Goal: Task Accomplishment & Management: Manage account settings

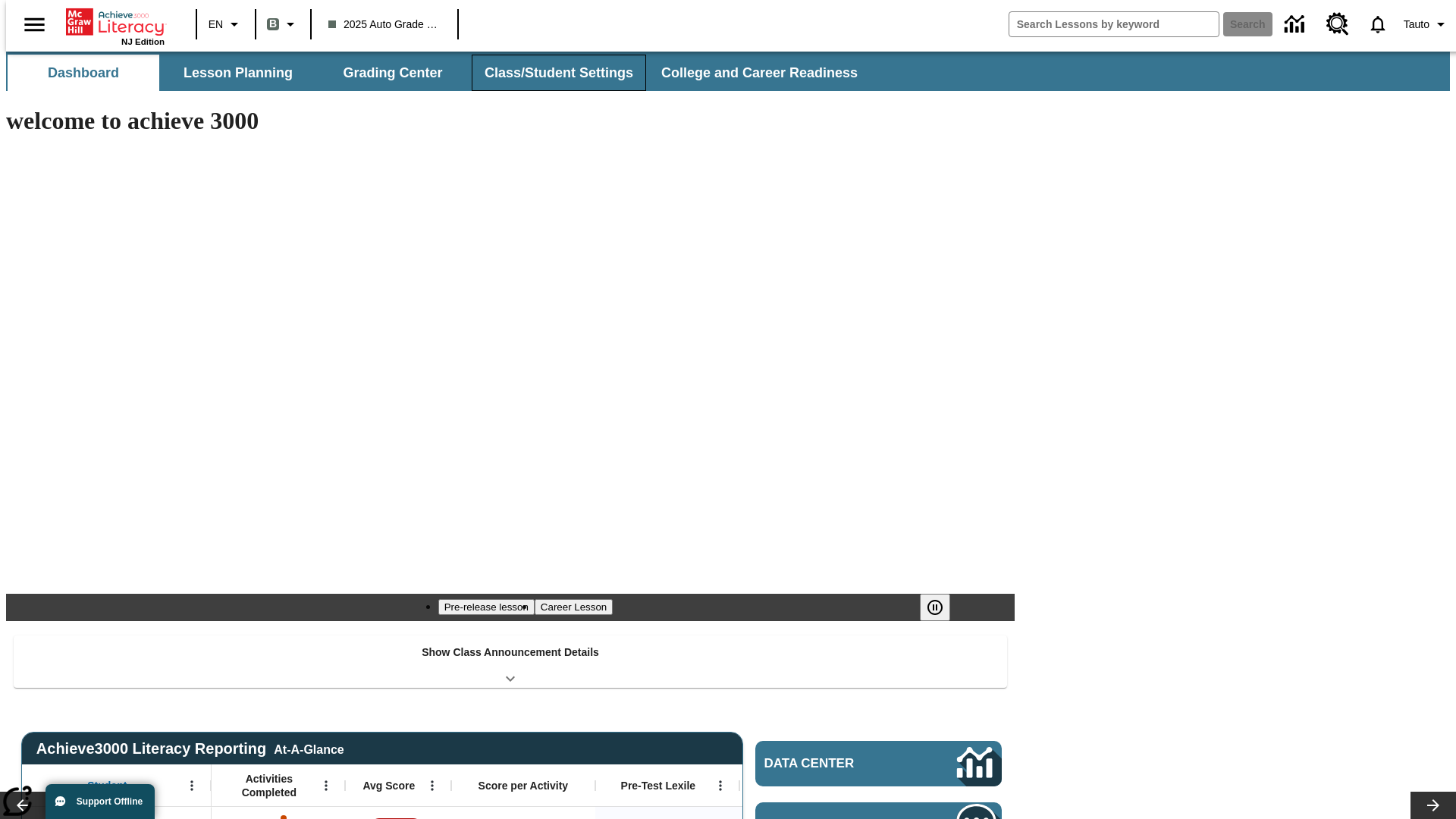
click at [551, 73] on button "Class/Student Settings" at bounding box center [559, 73] width 174 height 36
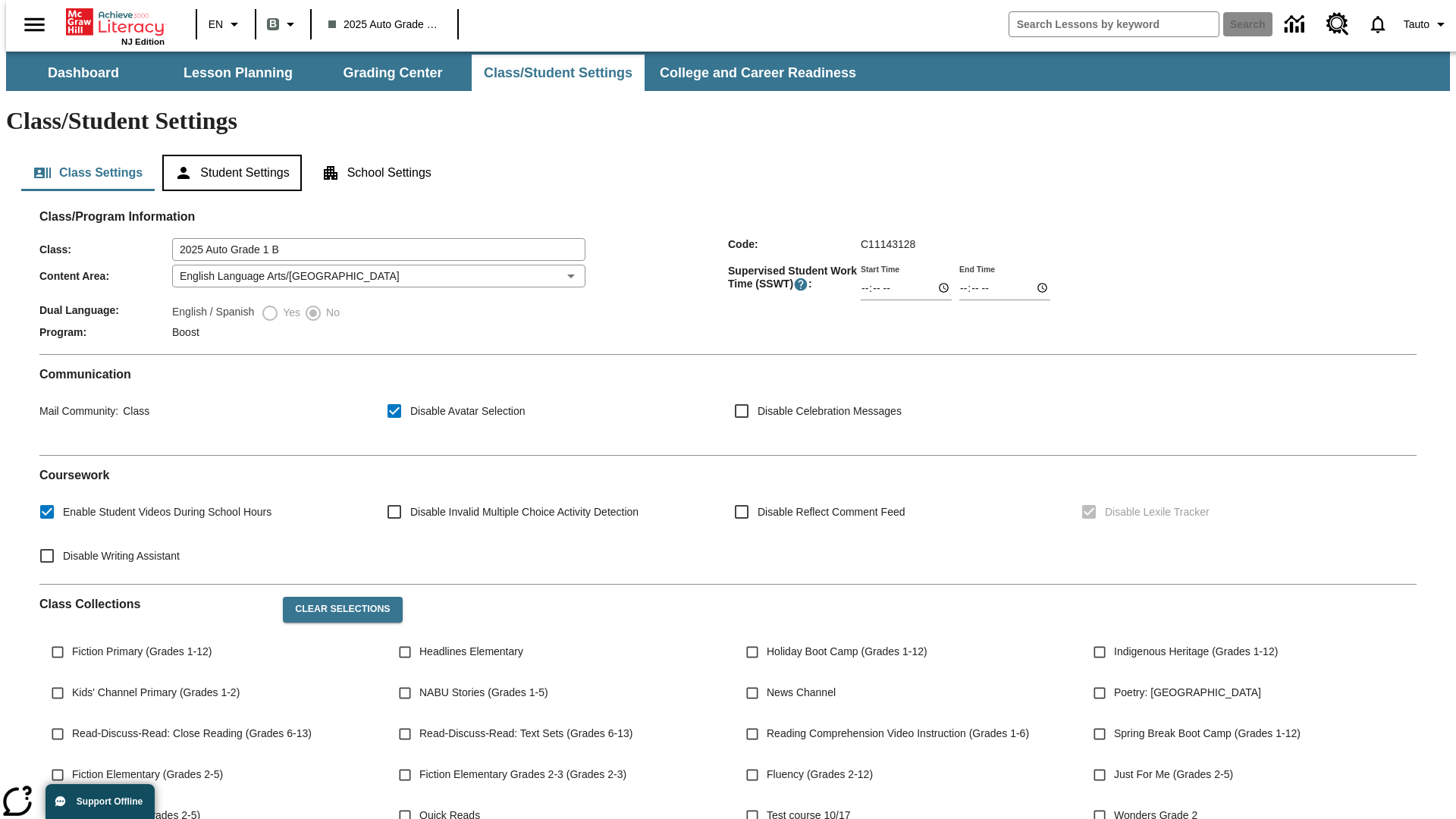
click at [228, 155] on button "Student Settings" at bounding box center [231, 173] width 139 height 36
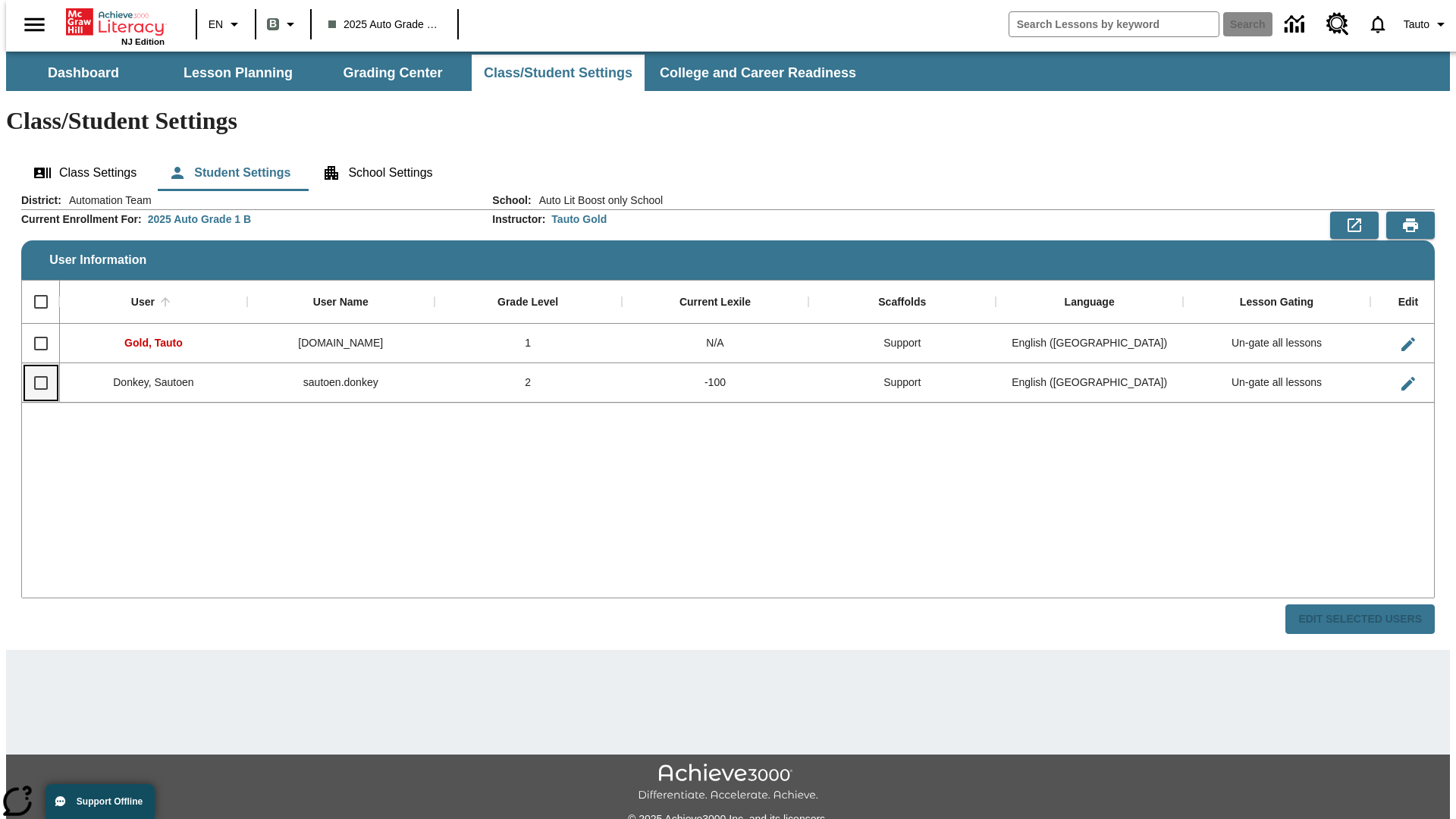
click at [34, 367] on input "Select row" at bounding box center [40, 382] width 31 height 31
checkbox input "true"
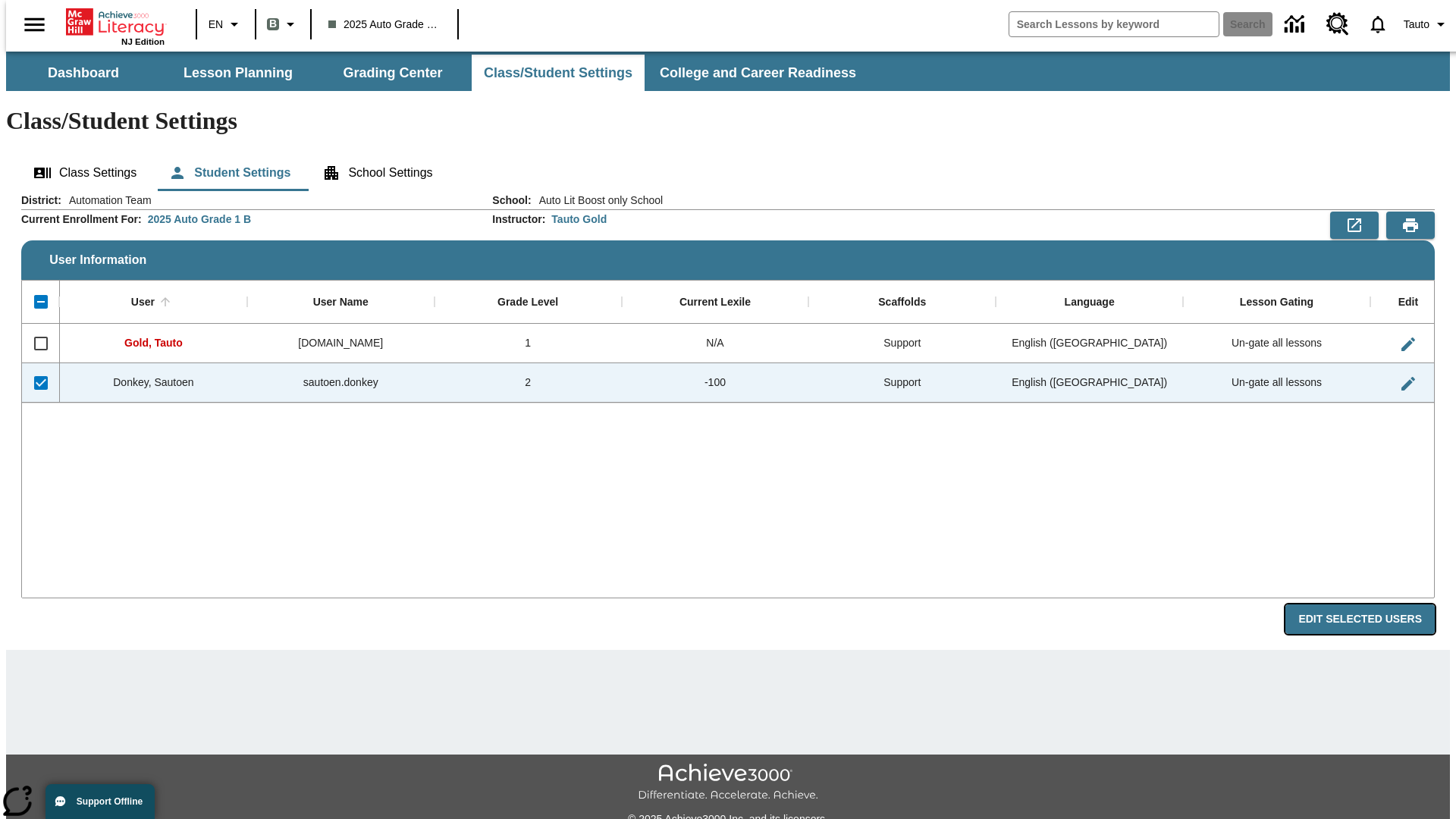
click at [1371, 605] on button "Edit Selected Users" at bounding box center [1359, 619] width 149 height 30
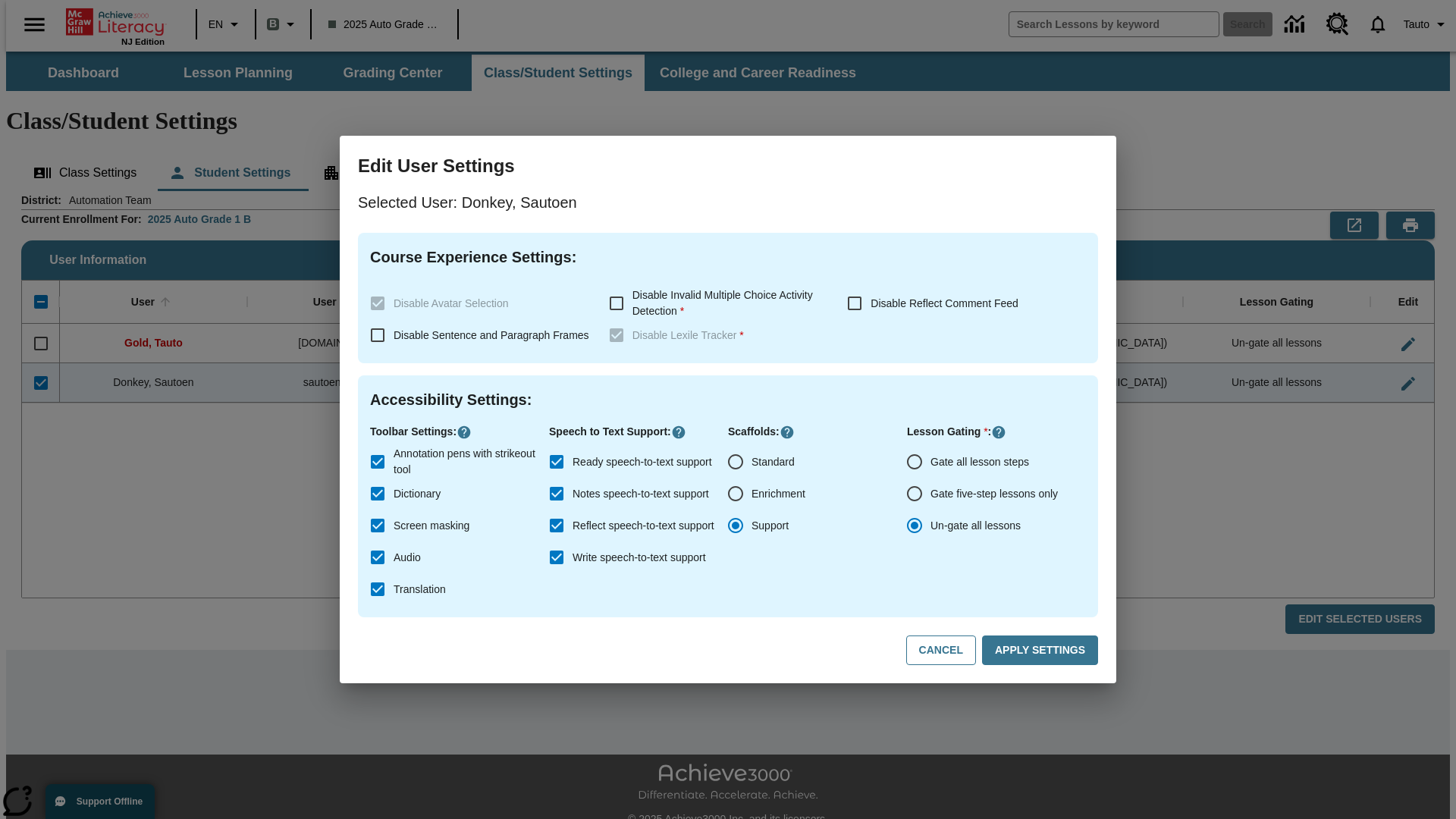
click at [914, 462] on input "Gate all lesson steps" at bounding box center [913, 461] width 31 height 31
radio input "true"
click at [1042, 651] on button "Apply Settings" at bounding box center [1040, 650] width 116 height 30
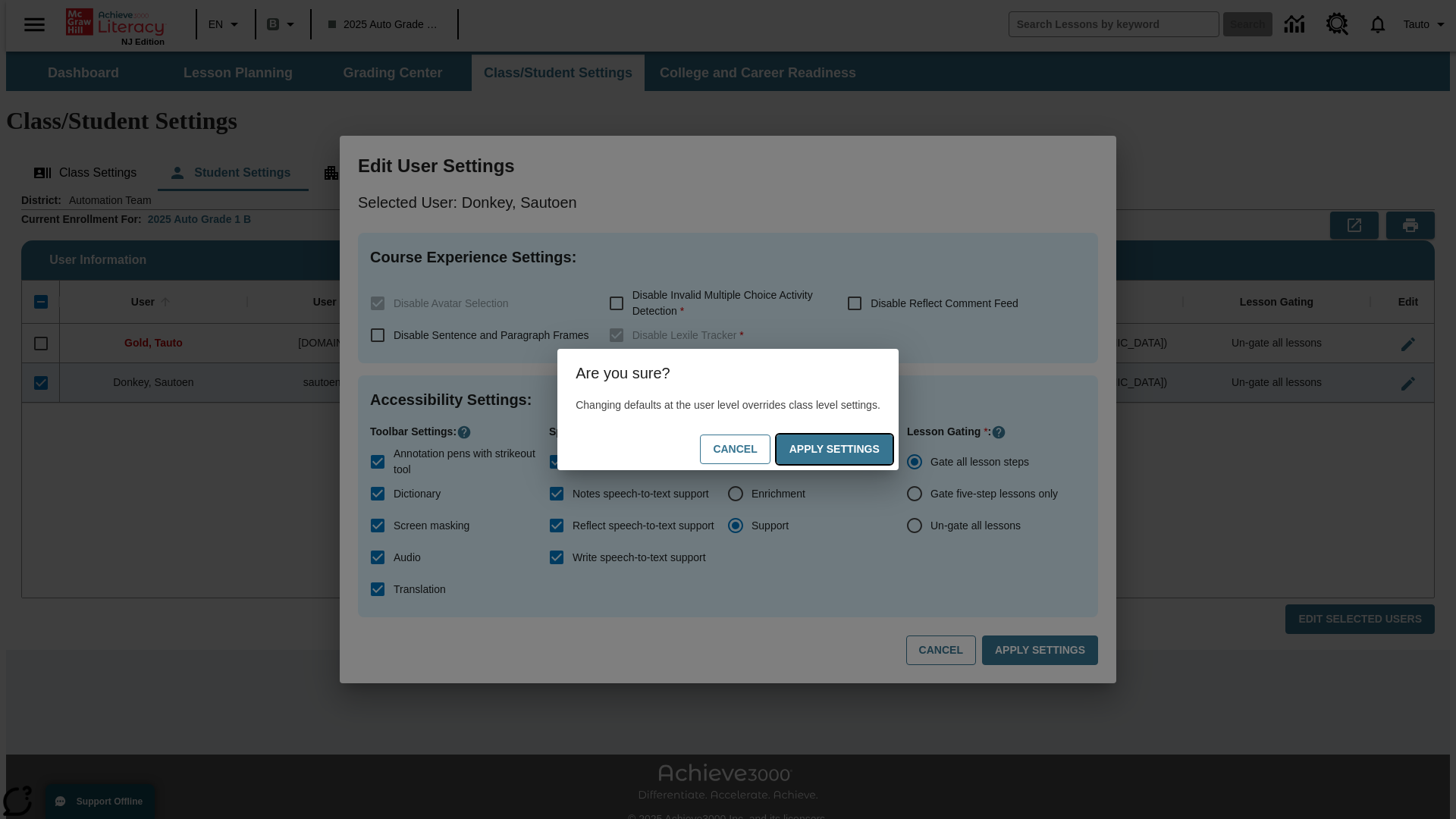
click at [849, 449] on button "Apply Settings" at bounding box center [834, 449] width 116 height 30
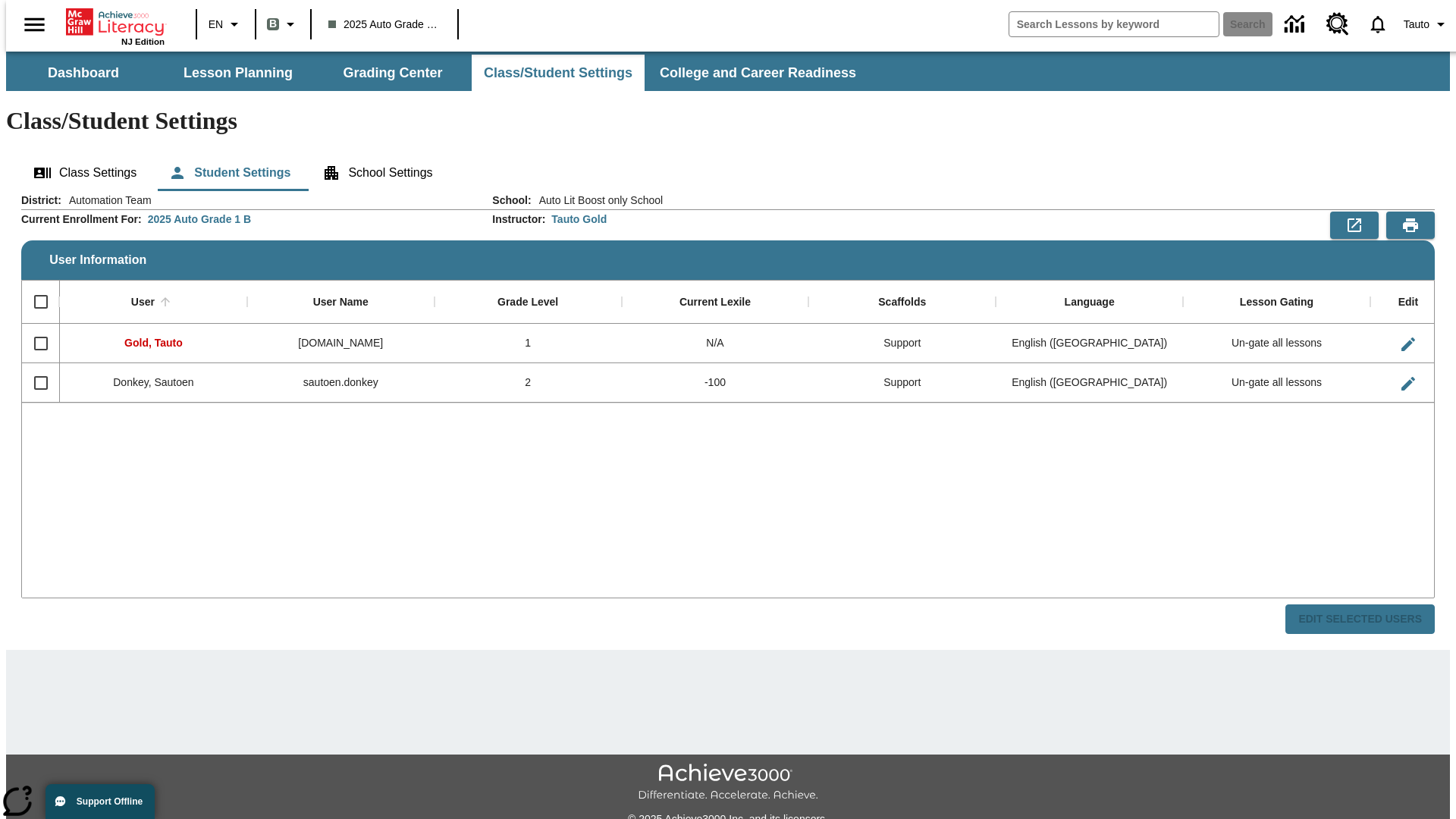
checkbox input "false"
click at [34, 367] on input "Select row" at bounding box center [40, 382] width 31 height 31
checkbox input "true"
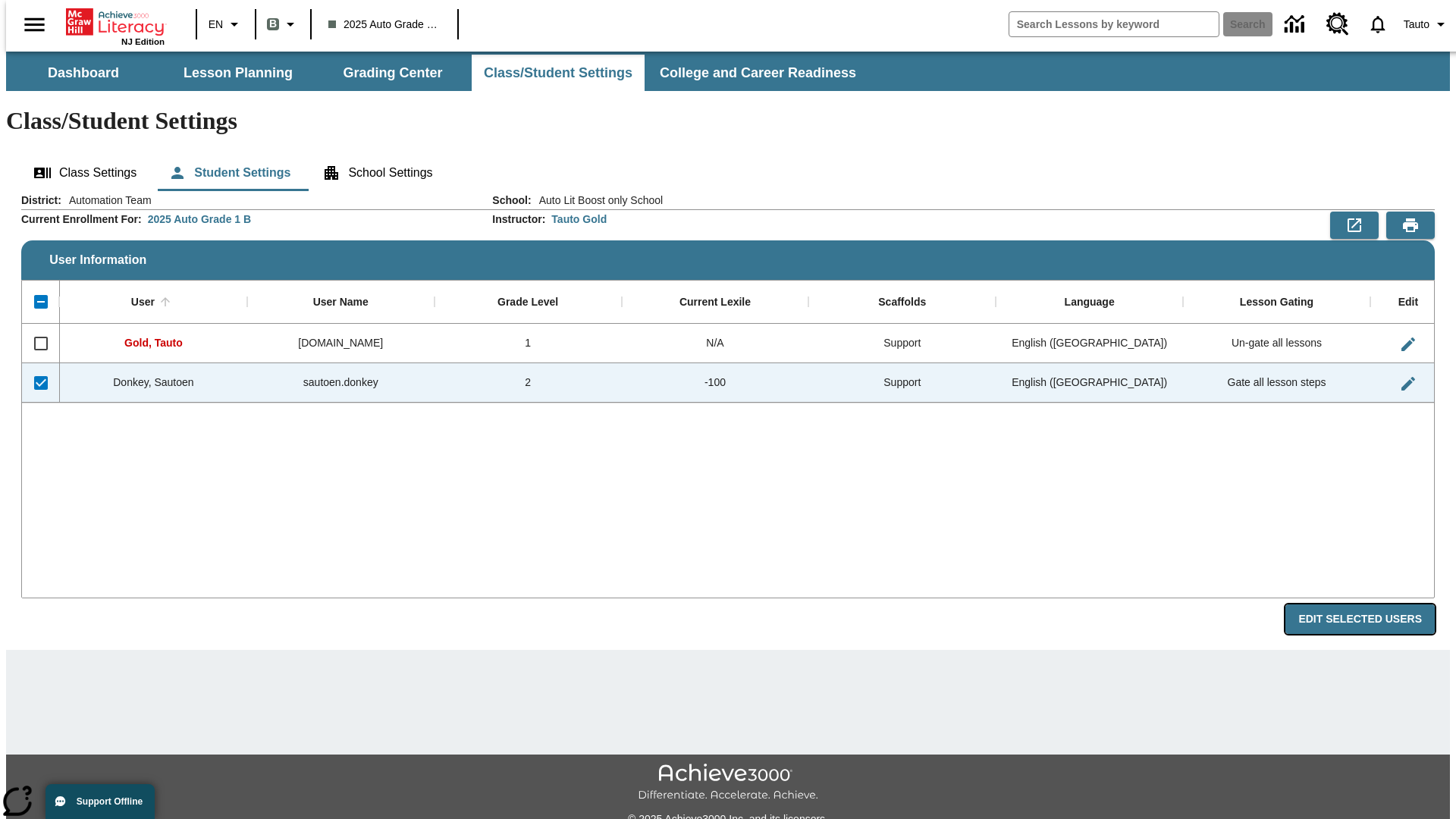
click at [1371, 605] on button "Edit Selected Users" at bounding box center [1359, 619] width 149 height 30
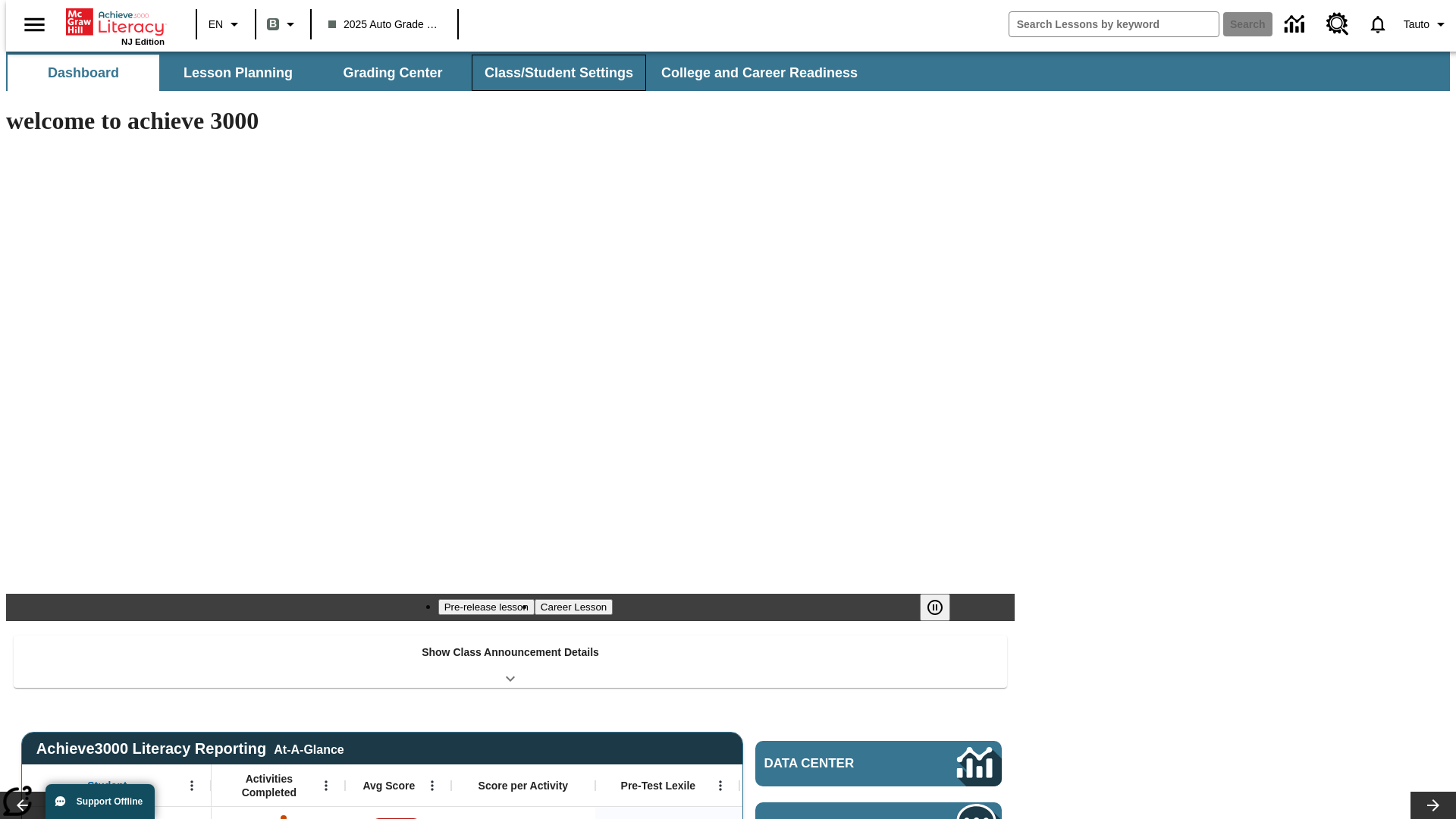
click at [551, 73] on button "Class/Student Settings" at bounding box center [559, 73] width 174 height 36
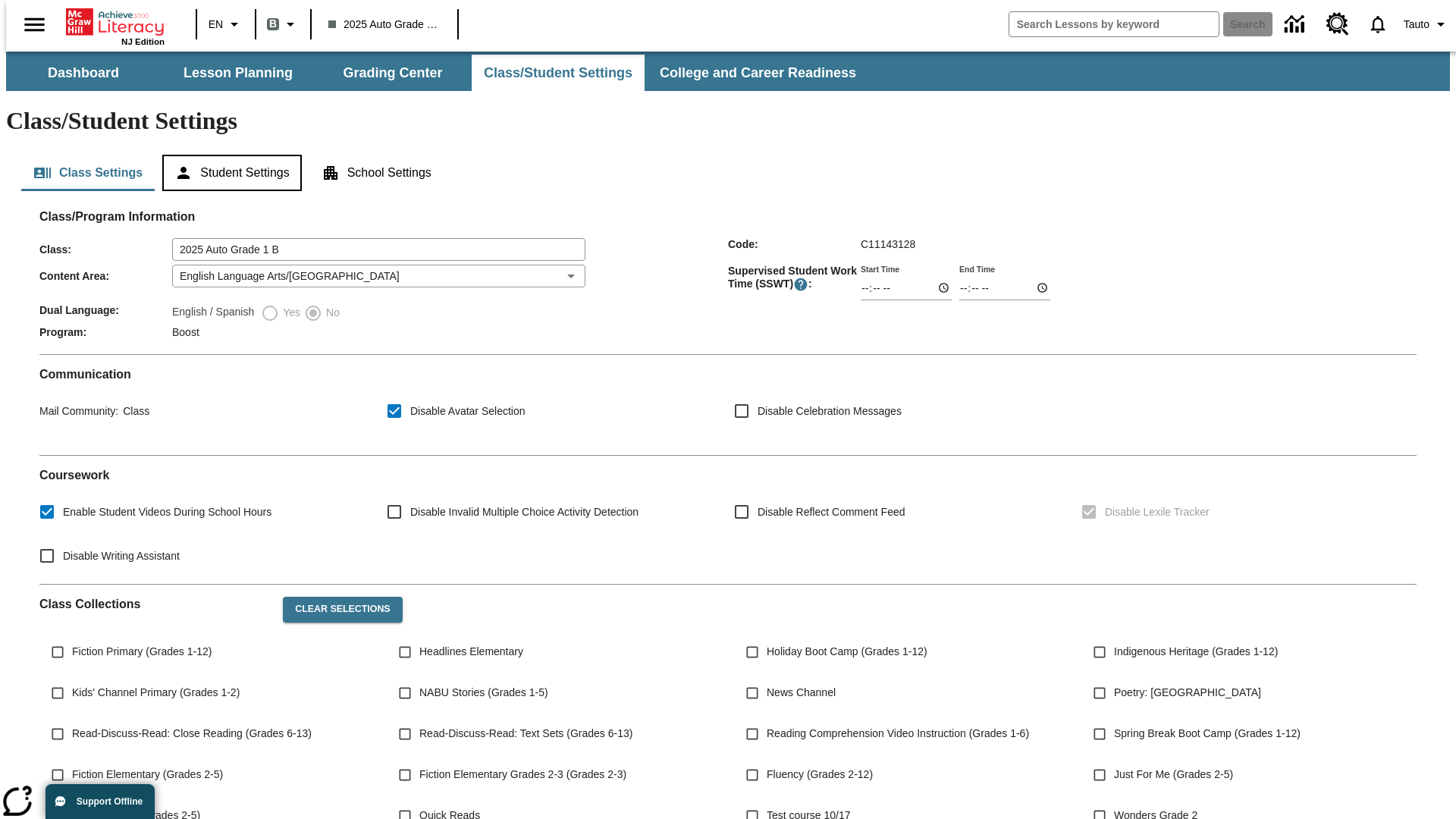
click at [228, 155] on button "Student Settings" at bounding box center [231, 173] width 139 height 36
